Goal: Information Seeking & Learning: Find specific fact

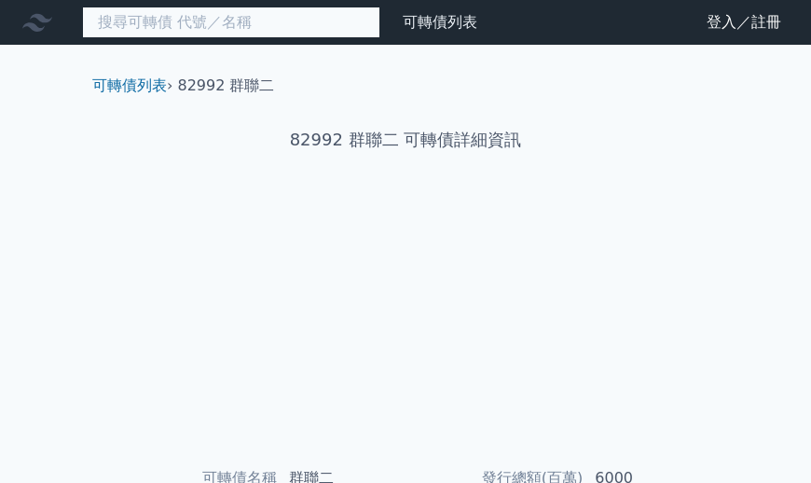
click at [151, 25] on input at bounding box center [231, 23] width 298 height 32
type input "8"
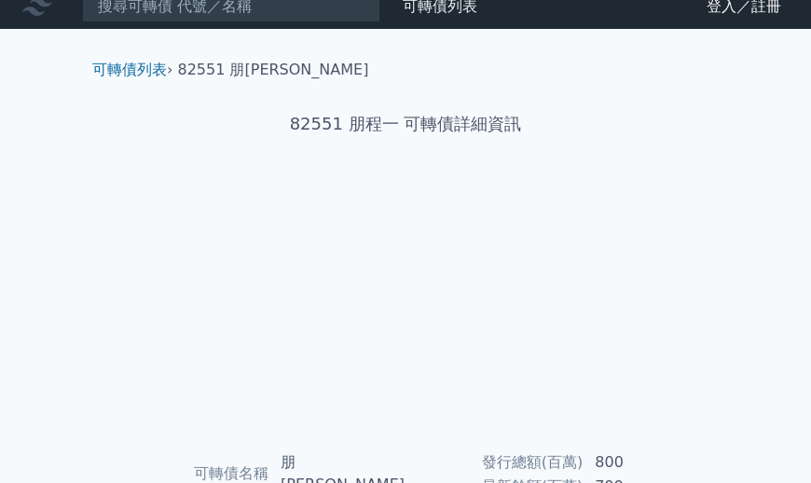
scroll to position [35, 0]
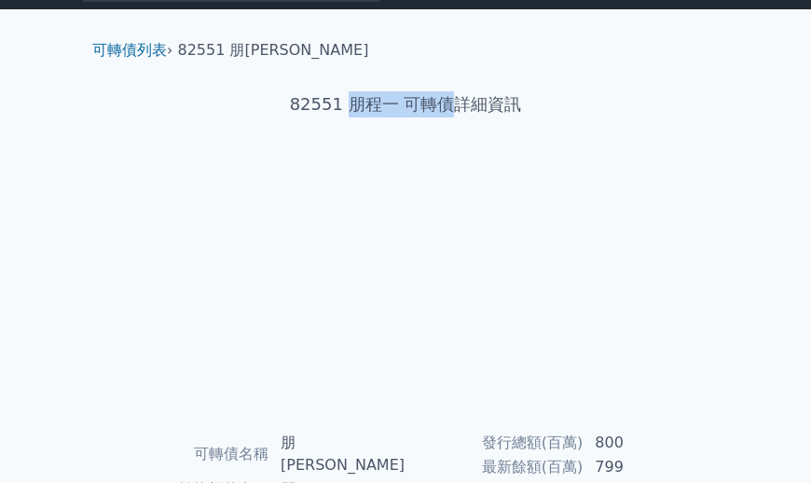
drag, startPoint x: 347, startPoint y: 103, endPoint x: 448, endPoint y: 103, distance: 101.6
click at [448, 103] on h1 "82551 朋程一 可轉債詳細資訊" at bounding box center [405, 104] width 656 height 26
copy h1 "朋程一 可轉債"
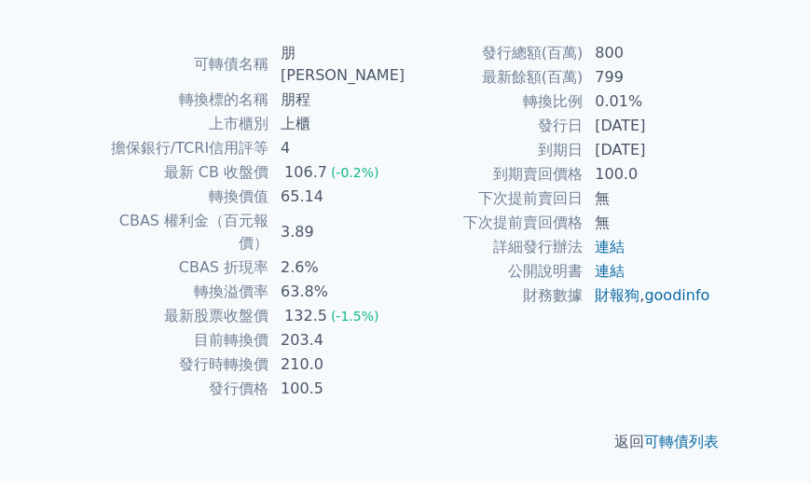
scroll to position [426, 0]
